Goal: Task Accomplishment & Management: Complete application form

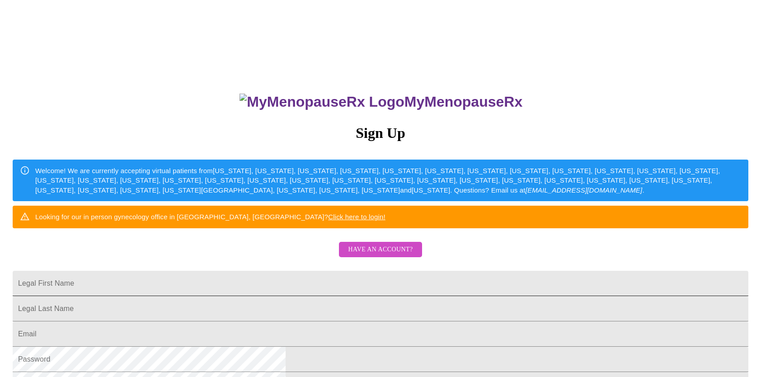
drag, startPoint x: 270, startPoint y: 315, endPoint x: 280, endPoint y: 312, distance: 9.9
click at [270, 296] on input "Legal First Name" at bounding box center [381, 283] width 736 height 25
type input "[PERSON_NAME]"
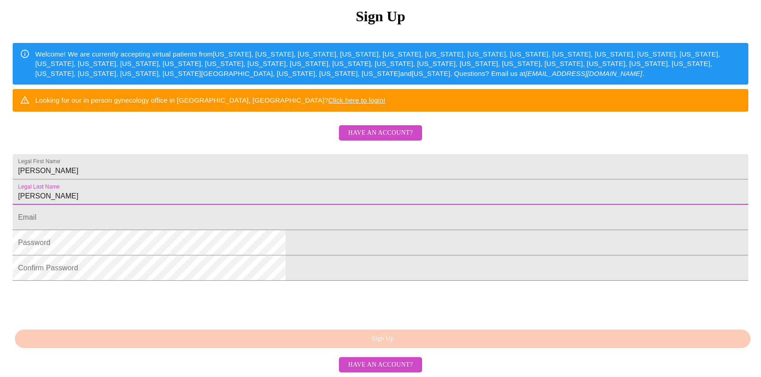
scroll to position [194, 0]
type input "[PERSON_NAME]"
click at [272, 205] on input "Legal First Name" at bounding box center [381, 217] width 736 height 25
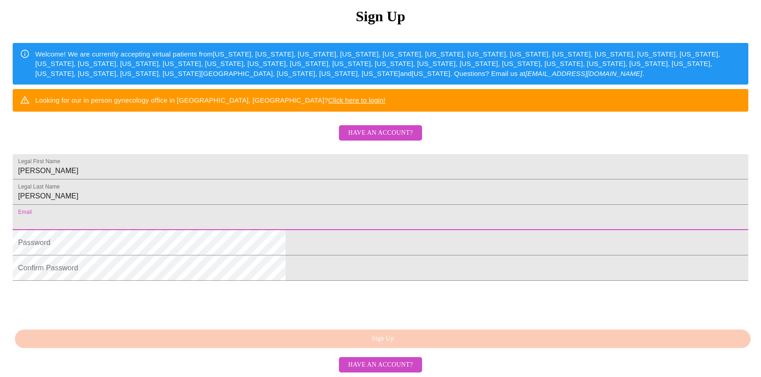
type input "[EMAIL_ADDRESS][DOMAIN_NAME]"
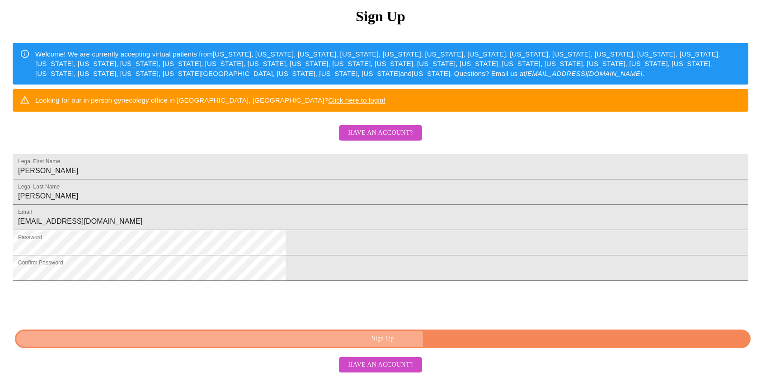
click at [450, 343] on span "Sign Up" at bounding box center [382, 338] width 715 height 11
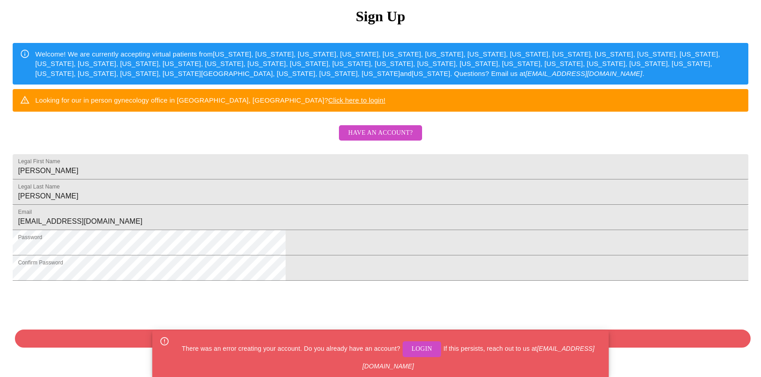
click at [432, 348] on span "Login" at bounding box center [422, 348] width 21 height 11
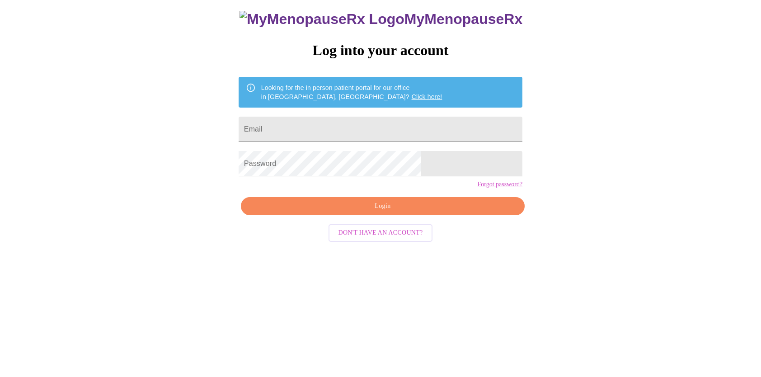
scroll to position [9, 0]
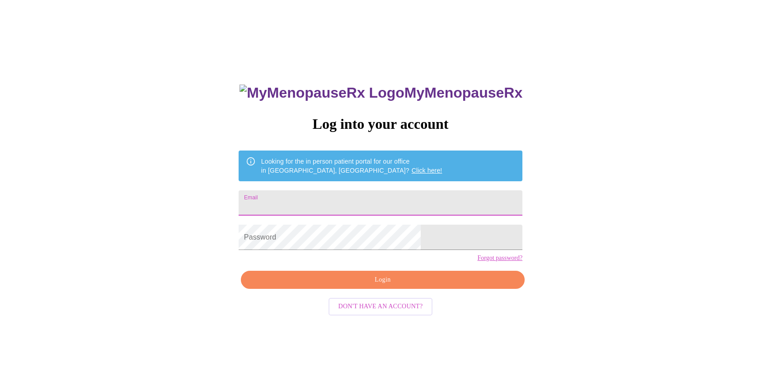
click at [314, 199] on input "Email" at bounding box center [381, 202] width 284 height 25
type input "[EMAIL_ADDRESS][DOMAIN_NAME]"
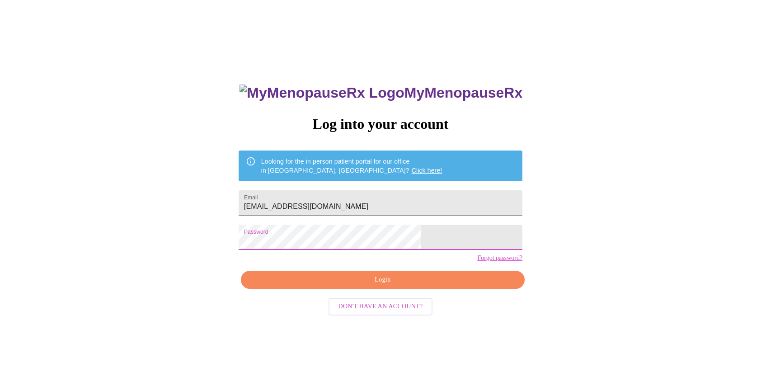
click at [419, 286] on span "Login" at bounding box center [382, 279] width 263 height 11
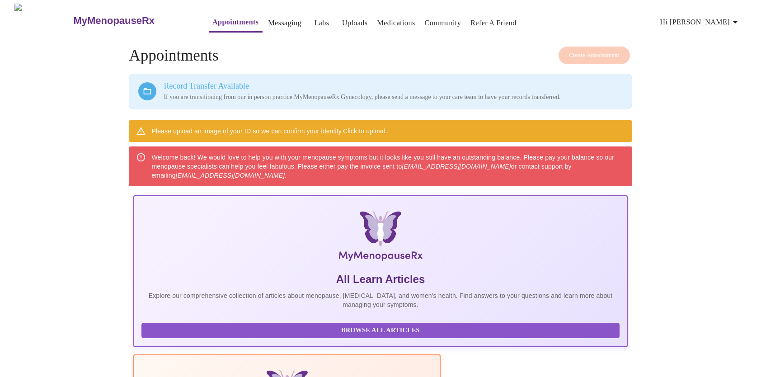
scroll to position [45, 0]
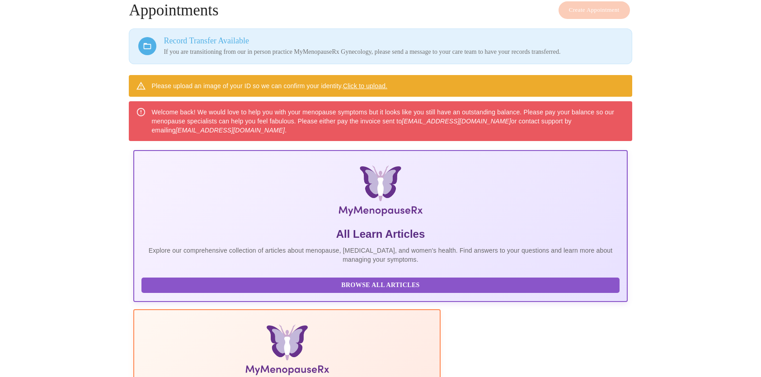
click at [365, 83] on link "Click to upload." at bounding box center [365, 85] width 44 height 7
